Goal: Navigation & Orientation: Find specific page/section

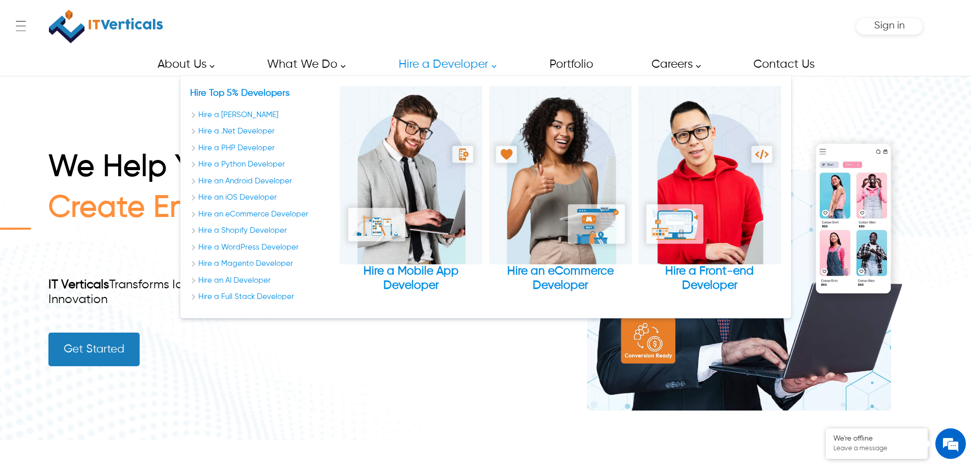
click at [675, 76] on div "Hire Top 5% Developers Hire a Laravel Developer Hire a .Net Developer Hire a PH…" at bounding box center [485, 197] width 611 height 242
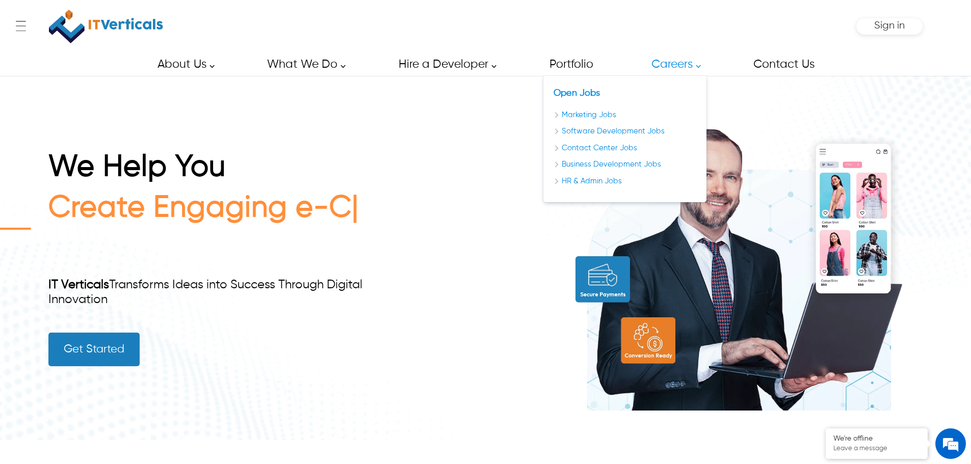
click at [675, 67] on link "Careers" at bounding box center [673, 64] width 67 height 23
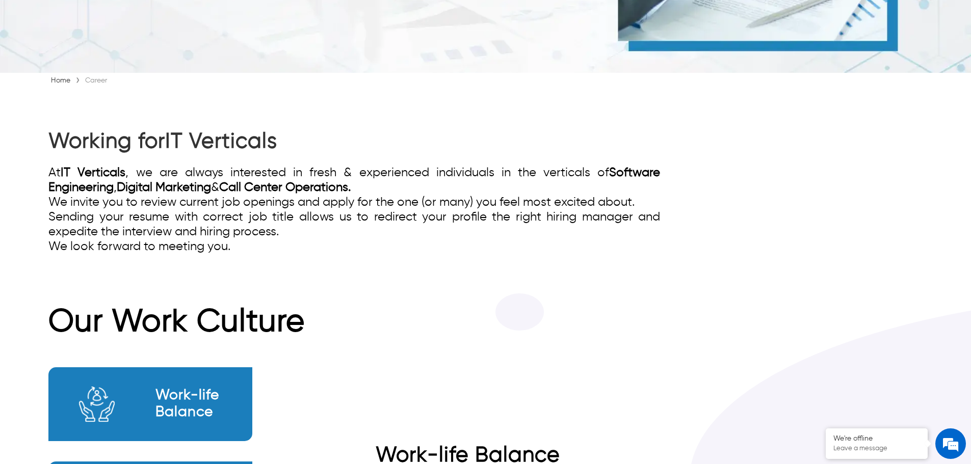
scroll to position [408, 0]
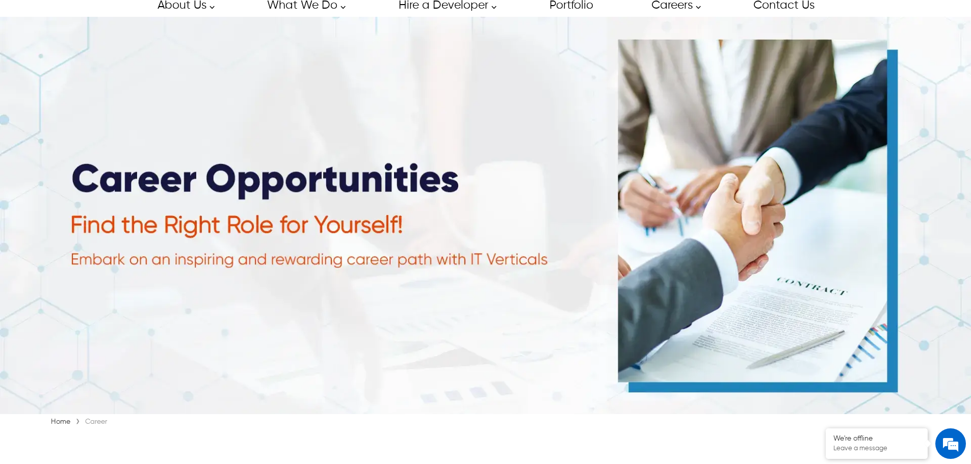
scroll to position [51, 0]
